Goal: Feedback & Contribution: Contribute content

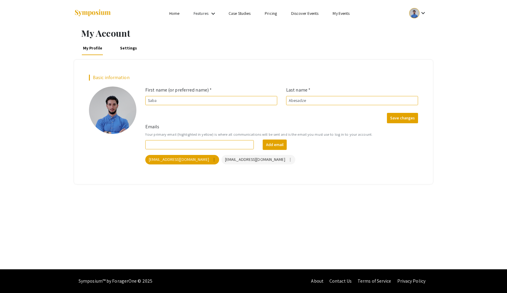
click at [344, 14] on link "My Events" at bounding box center [341, 13] width 17 height 5
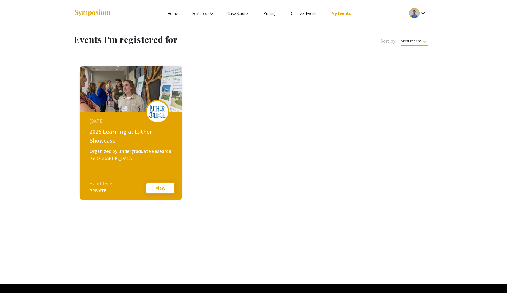
click at [161, 189] on button "View" at bounding box center [161, 188] width 30 height 12
click at [176, 15] on link "Home" at bounding box center [173, 13] width 10 height 5
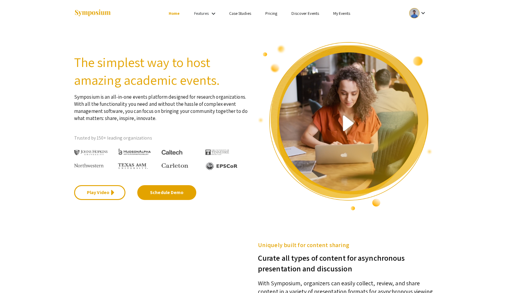
click at [210, 10] on mat-icon "keyboard_arrow_down" at bounding box center [213, 13] width 7 height 7
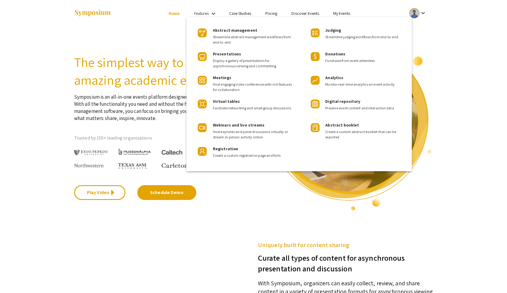
click at [244, 15] on div at bounding box center [253, 146] width 507 height 293
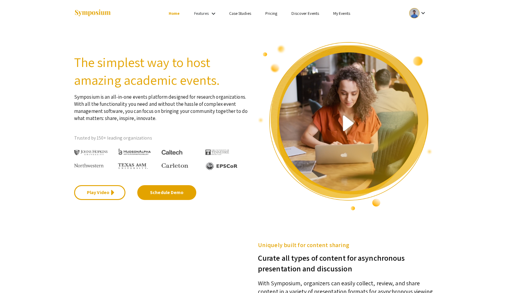
click at [273, 11] on link "Pricing" at bounding box center [271, 13] width 12 height 5
click at [241, 14] on link "Case Studies" at bounding box center [240, 13] width 22 height 5
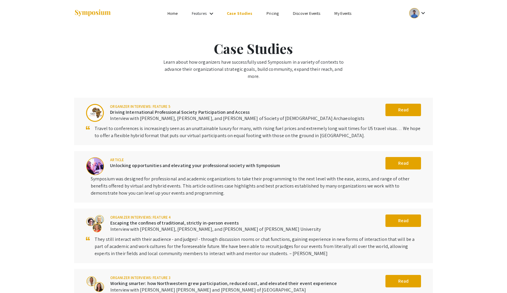
click at [270, 13] on link "Pricing" at bounding box center [273, 13] width 12 height 5
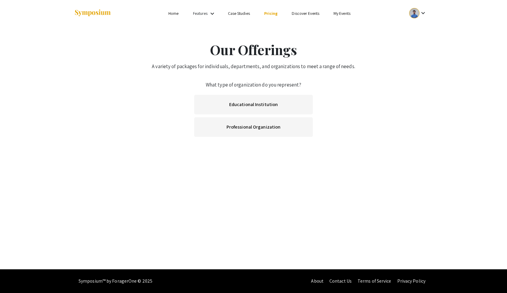
click at [316, 12] on link "Discover Events" at bounding box center [306, 13] width 28 height 5
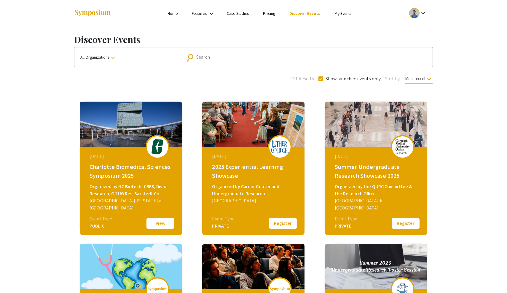
click at [263, 58] on input "Search" at bounding box center [310, 57] width 228 height 5
click at [123, 61] on button "All Organizations keyboard_arrow_down" at bounding box center [127, 57] width 107 height 20
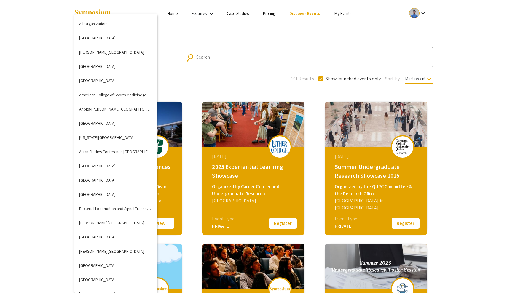
click at [258, 81] on div at bounding box center [253, 146] width 507 height 293
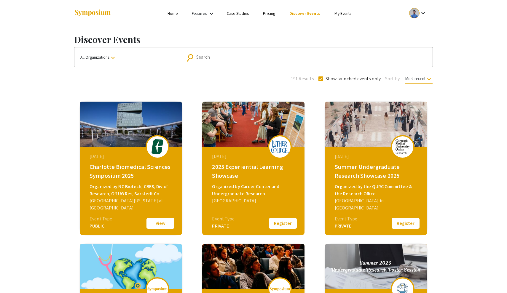
click at [320, 80] on span at bounding box center [321, 79] width 5 height 5
click at [321, 81] on input "Show launched events only" at bounding box center [321, 81] width 0 height 0
checkbox input "false"
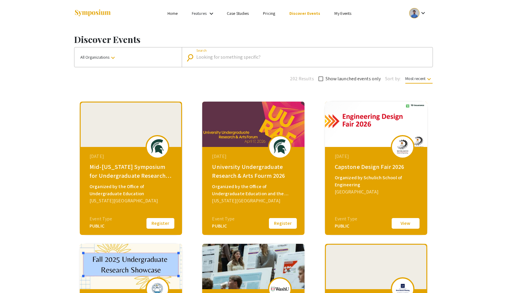
click at [305, 58] on input "Search" at bounding box center [310, 57] width 228 height 5
type input "Luther college"
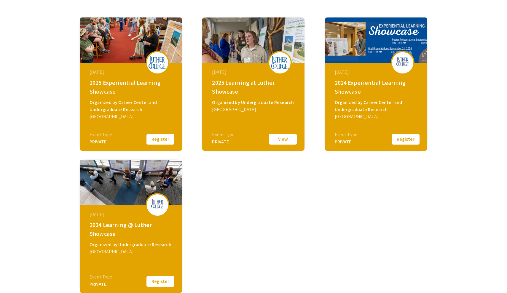
scroll to position [87, 0]
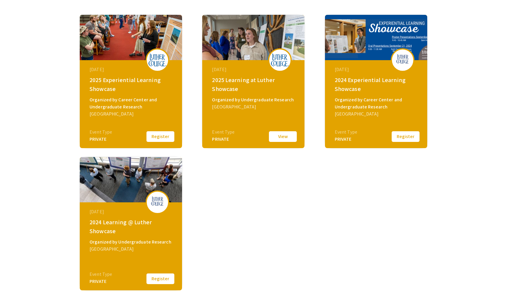
click at [379, 68] on div "[DATE]" at bounding box center [377, 69] width 84 height 7
click at [409, 139] on button "Register" at bounding box center [406, 137] width 30 height 12
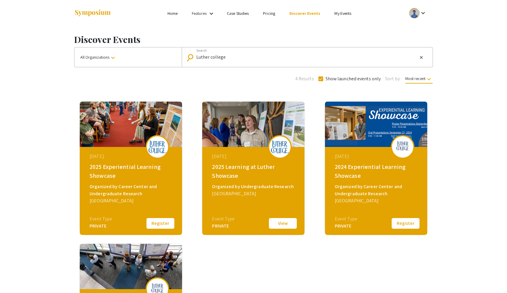
click at [239, 173] on div "2025 Learning at Luther Showcase" at bounding box center [254, 172] width 84 height 18
click at [343, 17] on li "My Events" at bounding box center [342, 13] width 31 height 7
click at [343, 15] on link "My Events" at bounding box center [343, 13] width 17 height 5
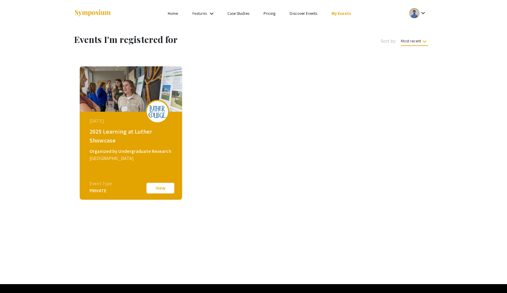
click at [421, 41] on mat-icon "keyboard_arrow_down" at bounding box center [424, 41] width 7 height 7
click at [416, 70] on button "Event name" at bounding box center [417, 70] width 42 height 14
click at [392, 41] on span "Sort by:" at bounding box center [388, 41] width 15 height 7
click at [416, 41] on span "Event name keyboard_arrow_down" at bounding box center [415, 42] width 27 height 8
click at [421, 52] on button "Most recent" at bounding box center [416, 56] width 42 height 14
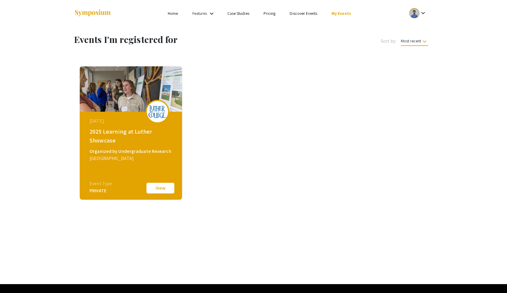
click at [208, 12] on div "Features keyboard_arrow_down" at bounding box center [204, 14] width 24 height 8
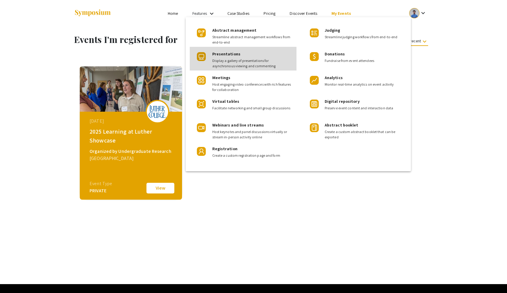
click at [235, 58] on div "Presentations Display a gallery of presentations for asynchronous viewing and c…" at bounding box center [252, 58] width 80 height 22
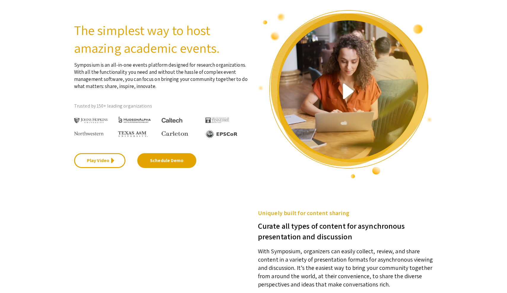
scroll to position [19, 0]
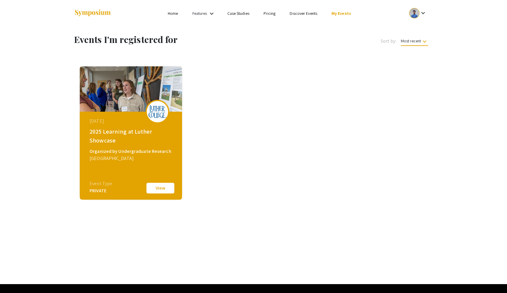
click at [413, 14] on div at bounding box center [414, 13] width 10 height 10
click at [429, 41] on button "My Submissions" at bounding box center [421, 43] width 36 height 14
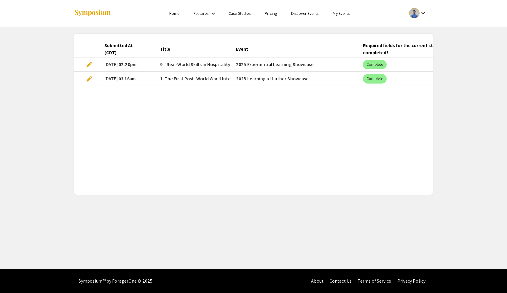
click at [128, 63] on mat-cell "[DATE] 02:20pm" at bounding box center [128, 65] width 56 height 14
click at [368, 69] on mat-chip "Complete" at bounding box center [375, 64] width 24 height 9
click at [112, 66] on mat-cell "[DATE] 02:20pm" at bounding box center [128, 65] width 56 height 14
click at [192, 65] on span "9. "Real-World Skills in Hospitality and Communication"" at bounding box center [217, 64] width 115 height 7
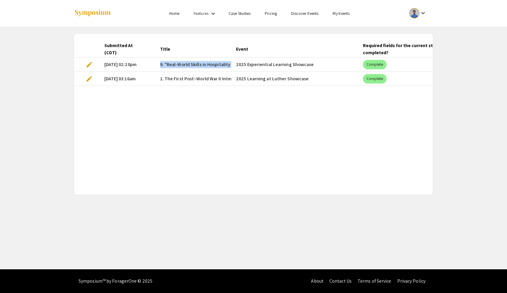
click at [192, 65] on span "9. "Real-World Skills in Hospitality and Communication"" at bounding box center [217, 64] width 115 height 7
click at [120, 65] on mat-cell "[DATE] 02:20pm" at bounding box center [128, 65] width 56 height 14
click at [88, 63] on span "edit" at bounding box center [89, 64] width 7 height 7
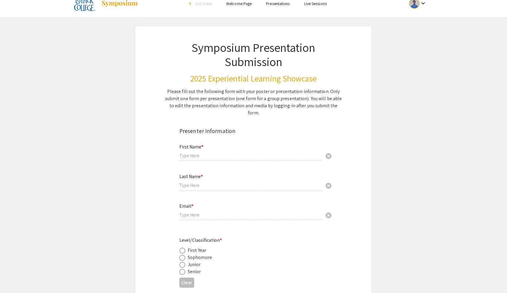
type input "Saba"
type input "Abesadze"
type input "[EMAIL_ADDRESS][DOMAIN_NAME]"
radio input "true"
type input "Economics / Political Science"
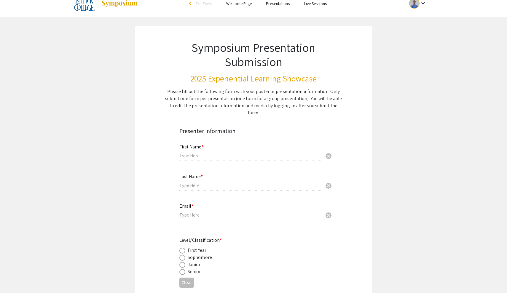
radio input "true"
type input "[PERSON_NAME]"
radio input "true"
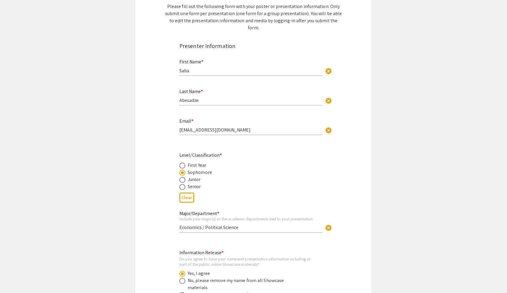
type input "0"
select select "custom"
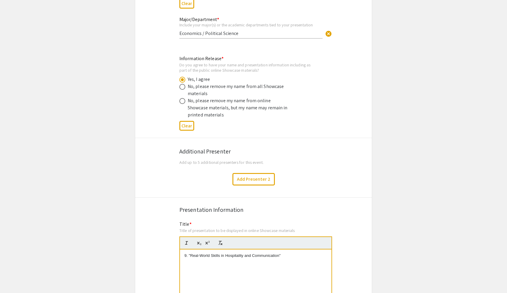
type input "1"
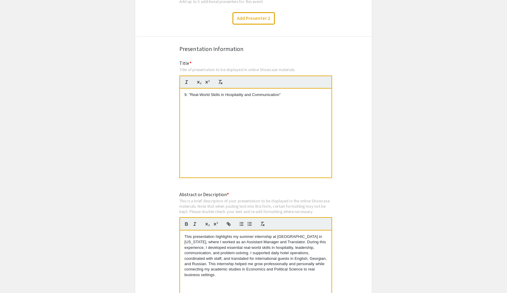
select select "auto"
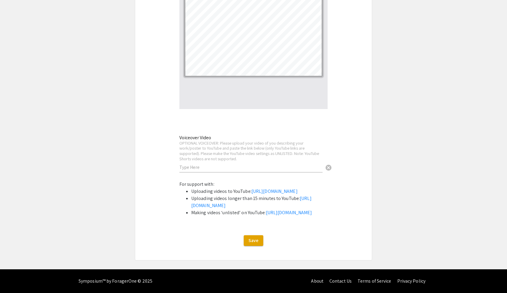
scroll to position [1507, 0]
click at [261, 246] on button "Save" at bounding box center [254, 241] width 20 height 11
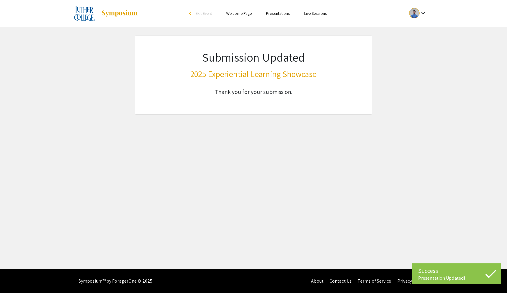
scroll to position [0, 0]
